Goal: Task Accomplishment & Management: Complete application form

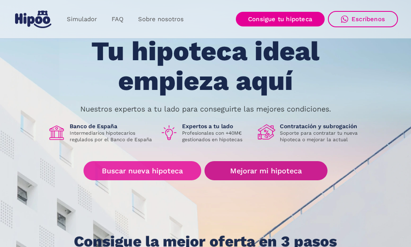
scroll to position [41, 0]
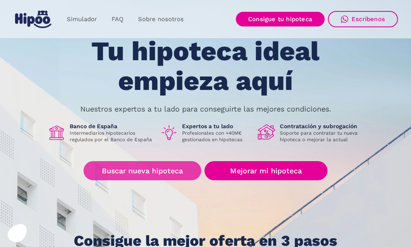
click at [162, 171] on link "Buscar nueva hipoteca" at bounding box center [143, 170] width 118 height 19
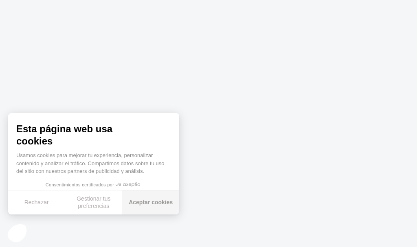
click at [159, 207] on button "Aceptar cookies" at bounding box center [150, 203] width 57 height 24
